Goal: Task Accomplishment & Management: Manage account settings

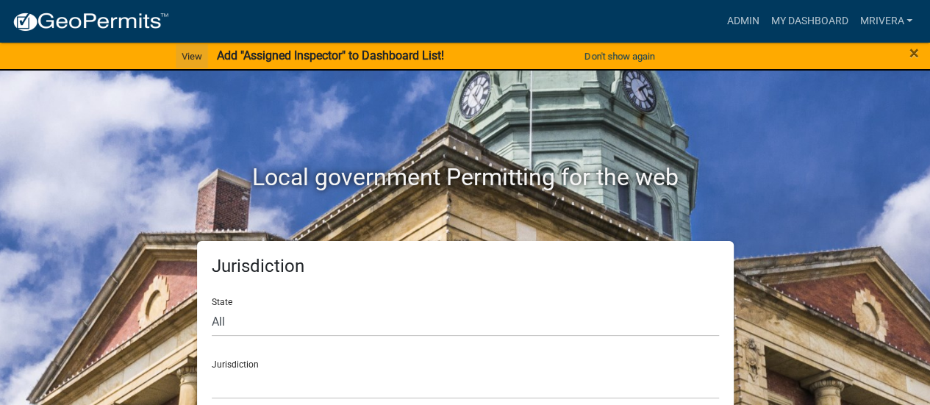
click at [192, 55] on link "View" at bounding box center [192, 56] width 32 height 24
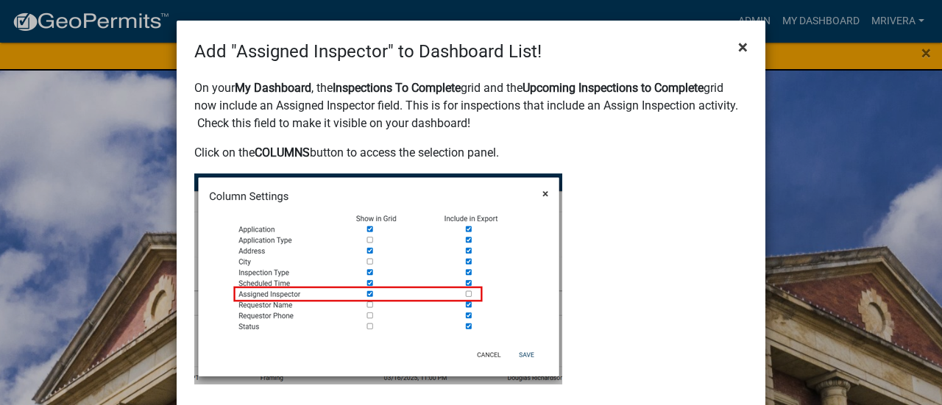
click at [738, 46] on span "×" at bounding box center [743, 47] width 10 height 21
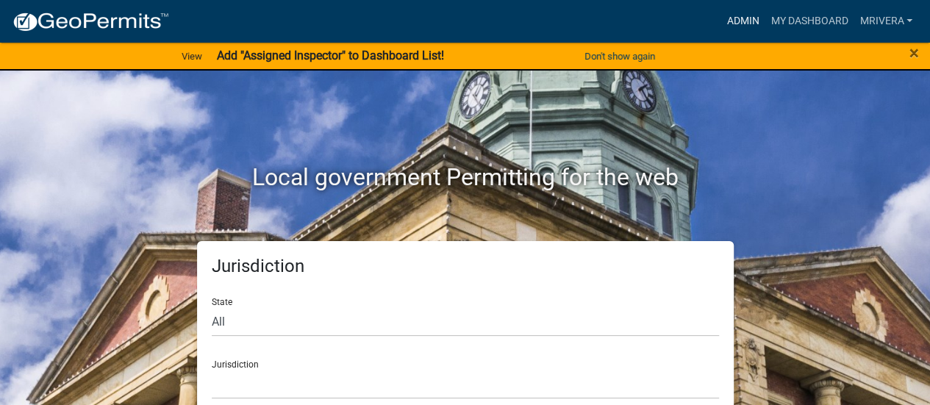
click at [741, 24] on link "Admin" at bounding box center [743, 21] width 44 height 28
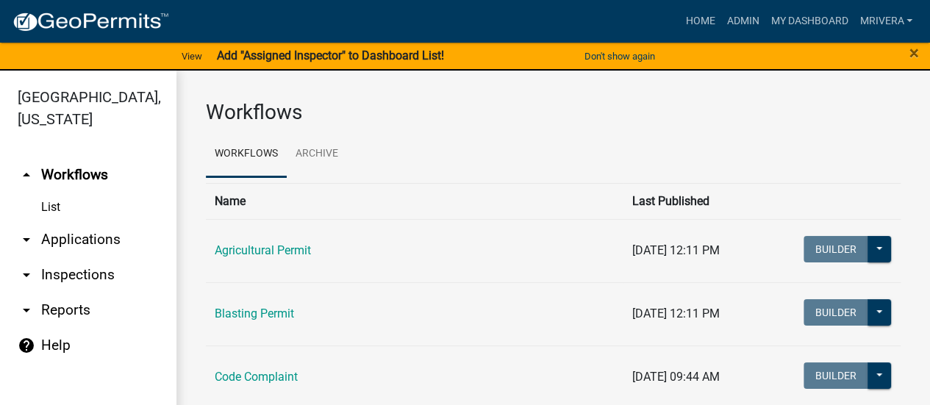
click at [104, 270] on link "arrow_drop_down Inspections" at bounding box center [88, 274] width 177 height 35
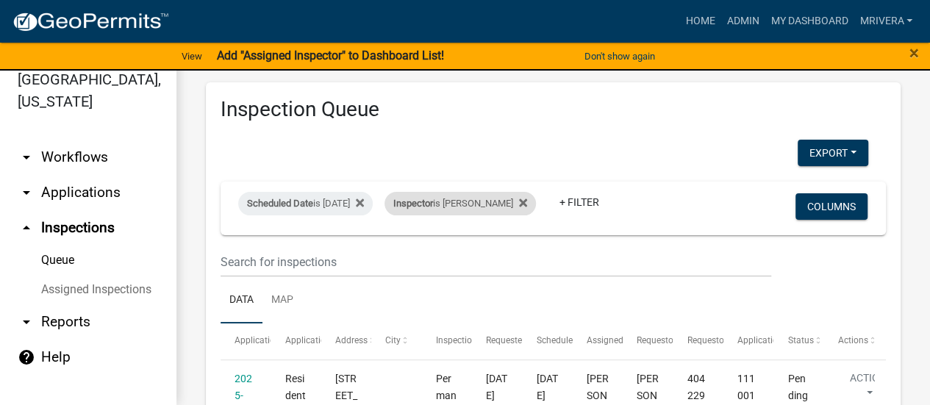
click at [496, 204] on div "Inspector is [PERSON_NAME]" at bounding box center [461, 204] width 152 height 24
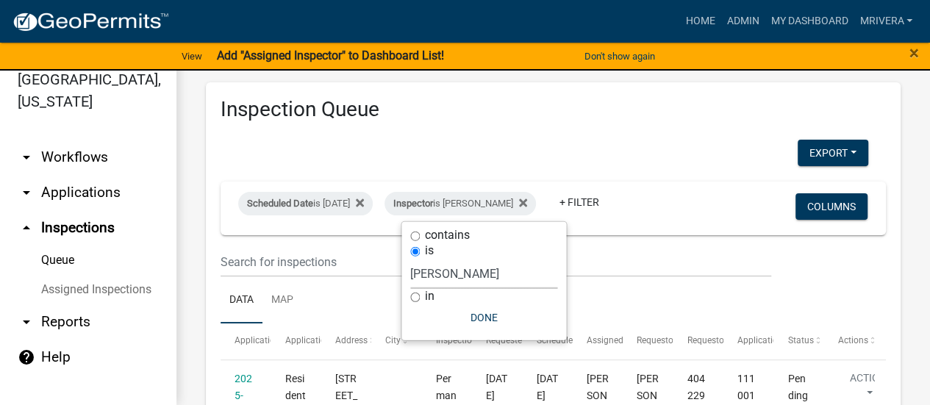
click at [479, 265] on select "Select an option None [PERSON_NAME] [PERSON_NAME] [PERSON_NAME] [PERSON_NAME] […" at bounding box center [483, 274] width 147 height 30
select select "a0ea4169-8540-4a2c-b9f4-cf4c1ffdeb95"
click at [416, 259] on select "Select an option None [PERSON_NAME] [PERSON_NAME] [PERSON_NAME] [PERSON_NAME] […" at bounding box center [483, 274] width 147 height 30
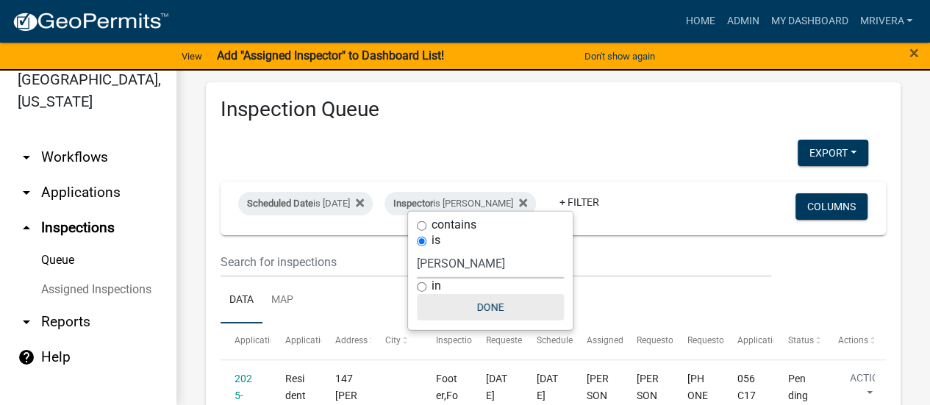
click at [483, 303] on button "Done" at bounding box center [490, 307] width 147 height 26
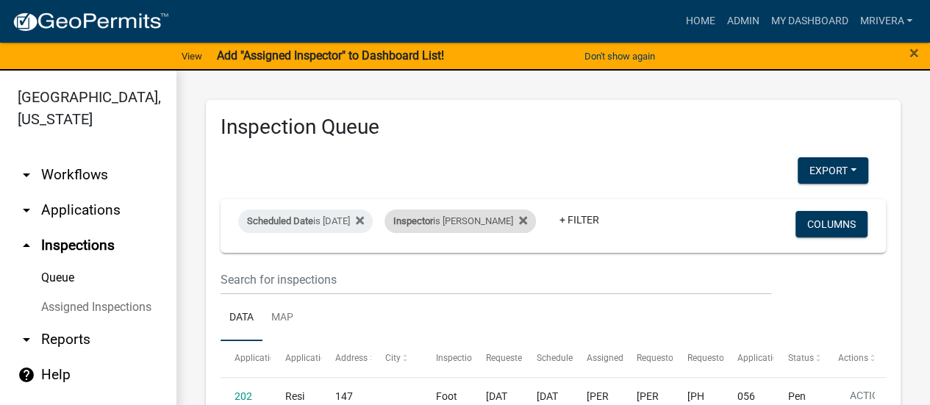
click at [472, 216] on div "Inspector is [PERSON_NAME]" at bounding box center [461, 222] width 152 height 24
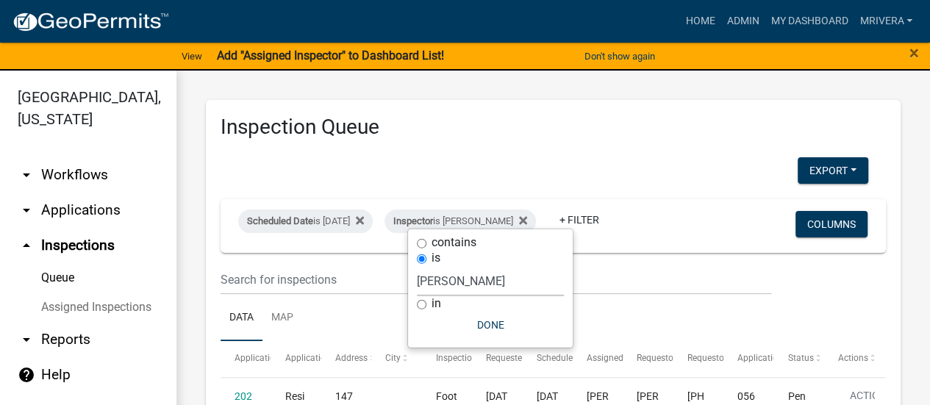
click at [468, 274] on select "Select an option None [PERSON_NAME] [PERSON_NAME] [PERSON_NAME] [PERSON_NAME] […" at bounding box center [490, 281] width 147 height 30
select select "07642ab0-564c-47bb-824b-0ccf2da83593"
click at [417, 276] on select "Select an option None [PERSON_NAME] [PERSON_NAME] [PERSON_NAME] [PERSON_NAME] […" at bounding box center [490, 281] width 147 height 30
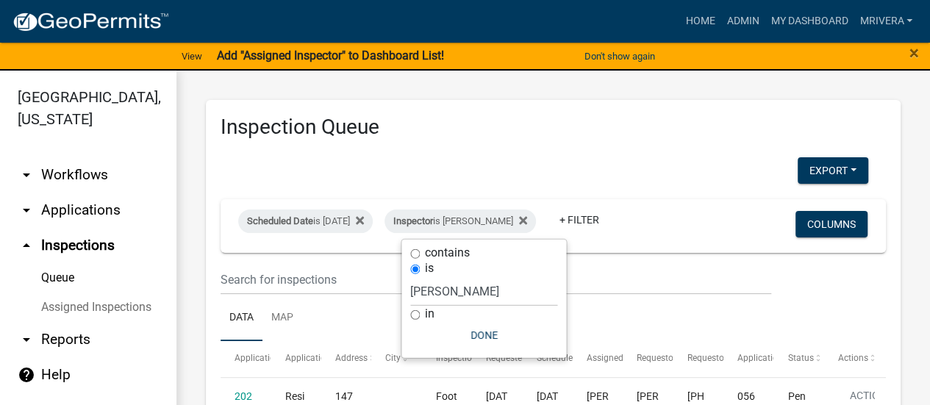
click at [465, 38] on nav "Toggle drawer menu more_horiz Home Admin My Dashboard mrivera Admin Account Log…" at bounding box center [465, 21] width 930 height 43
